Goal: Check status: Check status

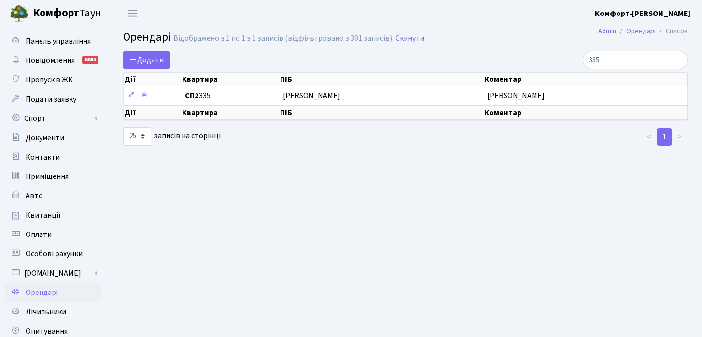
select select "25"
click at [54, 213] on span "Квитанції" at bounding box center [43, 215] width 35 height 11
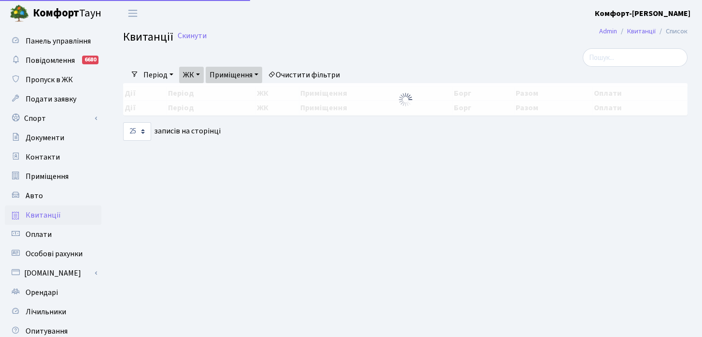
select select "25"
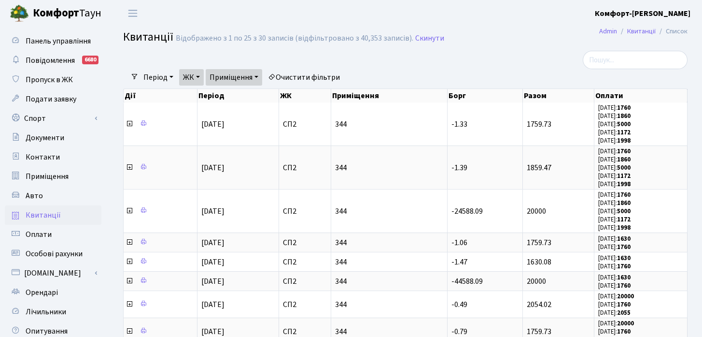
click at [299, 81] on link "Очистити фільтри" at bounding box center [304, 77] width 80 height 16
select select
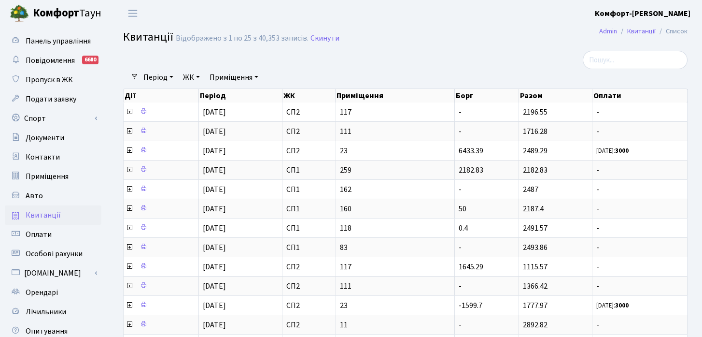
click at [197, 75] on link "ЖК" at bounding box center [191, 77] width 25 height 16
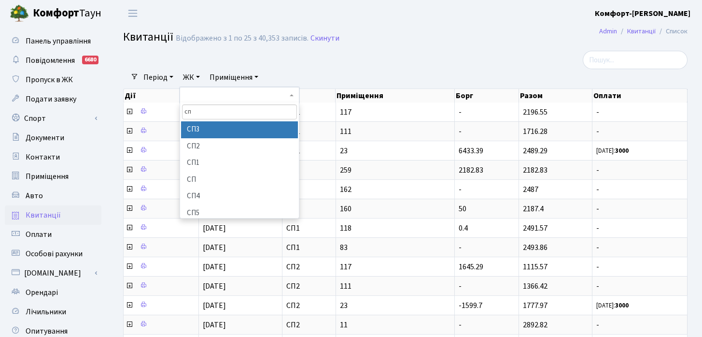
type input "сп"
click at [209, 134] on li "СП3" at bounding box center [239, 129] width 117 height 17
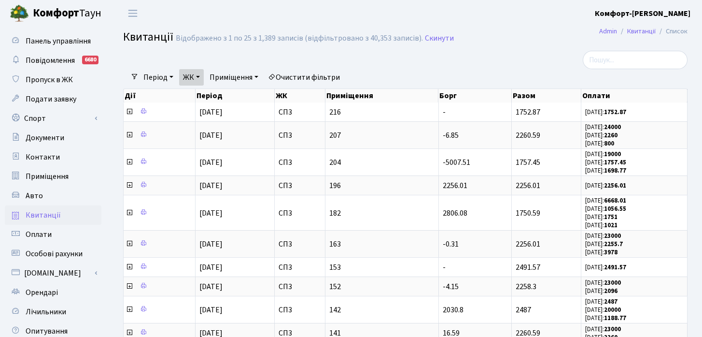
click at [249, 74] on link "Приміщення" at bounding box center [234, 77] width 56 height 16
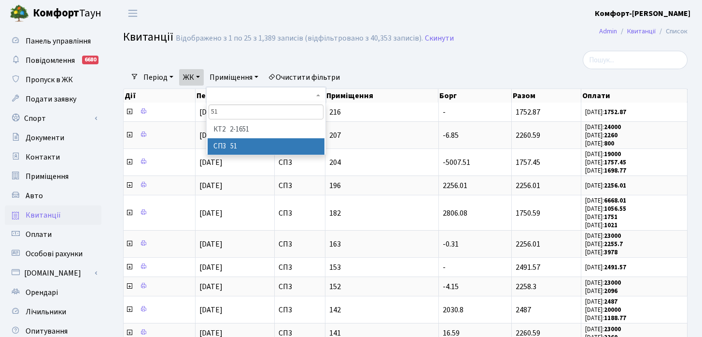
type input "51"
click at [270, 147] on li "СП3 51" at bounding box center [266, 146] width 117 height 17
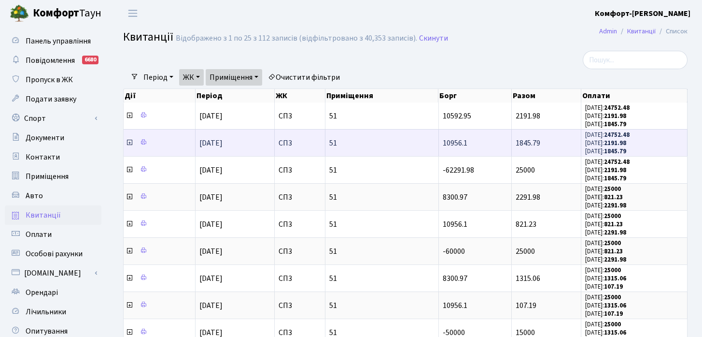
click at [130, 144] on icon at bounding box center [130, 143] width 8 height 8
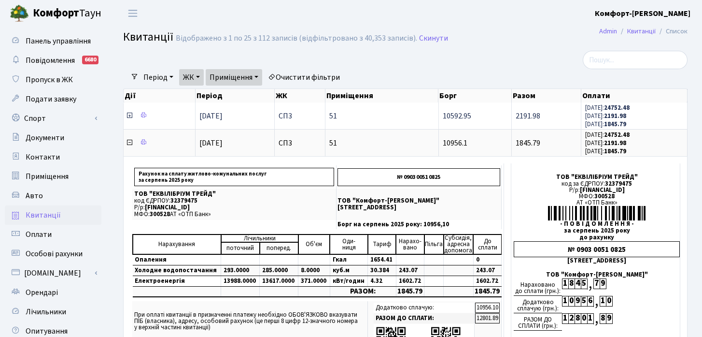
click at [131, 115] on icon at bounding box center [130, 116] width 8 height 8
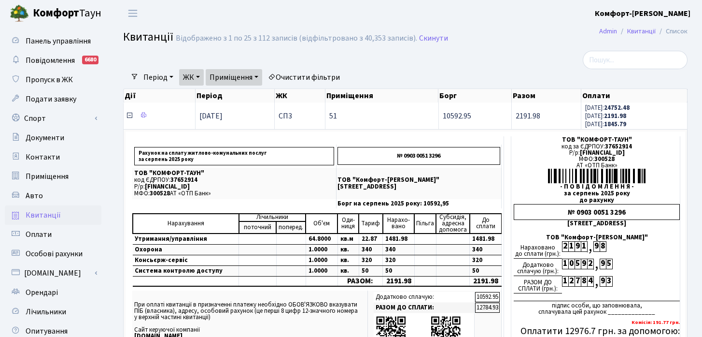
click at [131, 115] on icon at bounding box center [130, 116] width 8 height 8
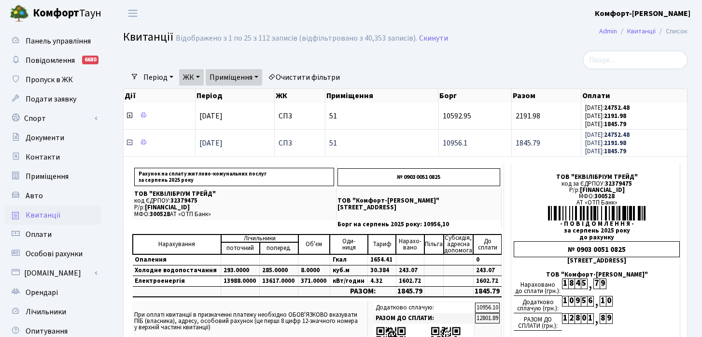
click at [131, 142] on icon at bounding box center [130, 143] width 8 height 8
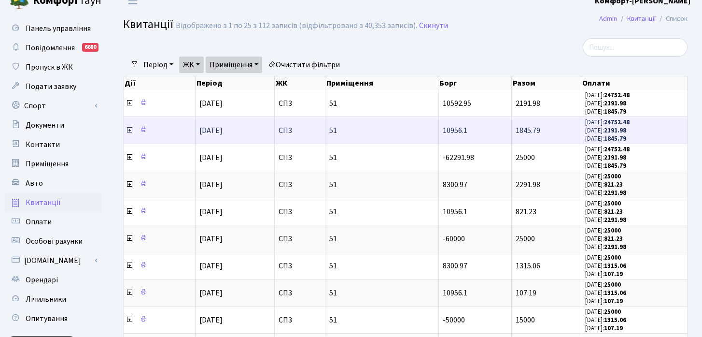
scroll to position [15, 0]
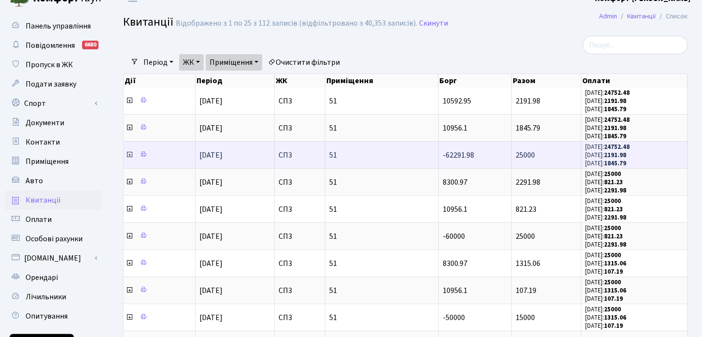
click at [128, 155] on icon at bounding box center [130, 155] width 8 height 8
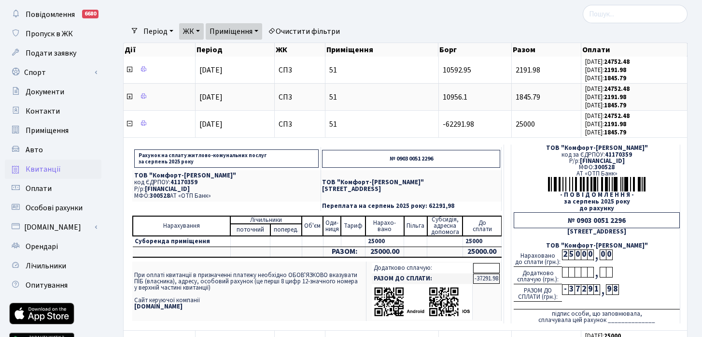
scroll to position [48, 0]
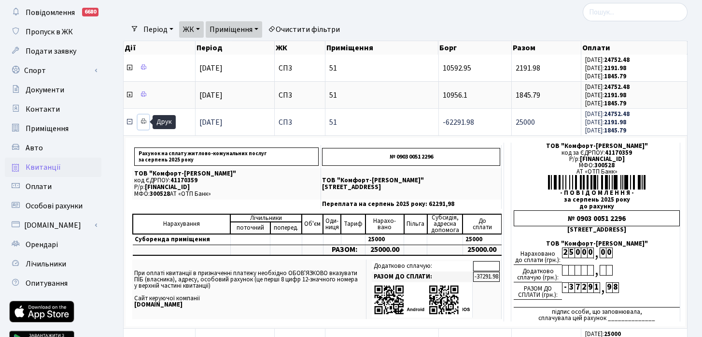
click at [144, 122] on icon at bounding box center [143, 121] width 7 height 7
